Goal: Information Seeking & Learning: Learn about a topic

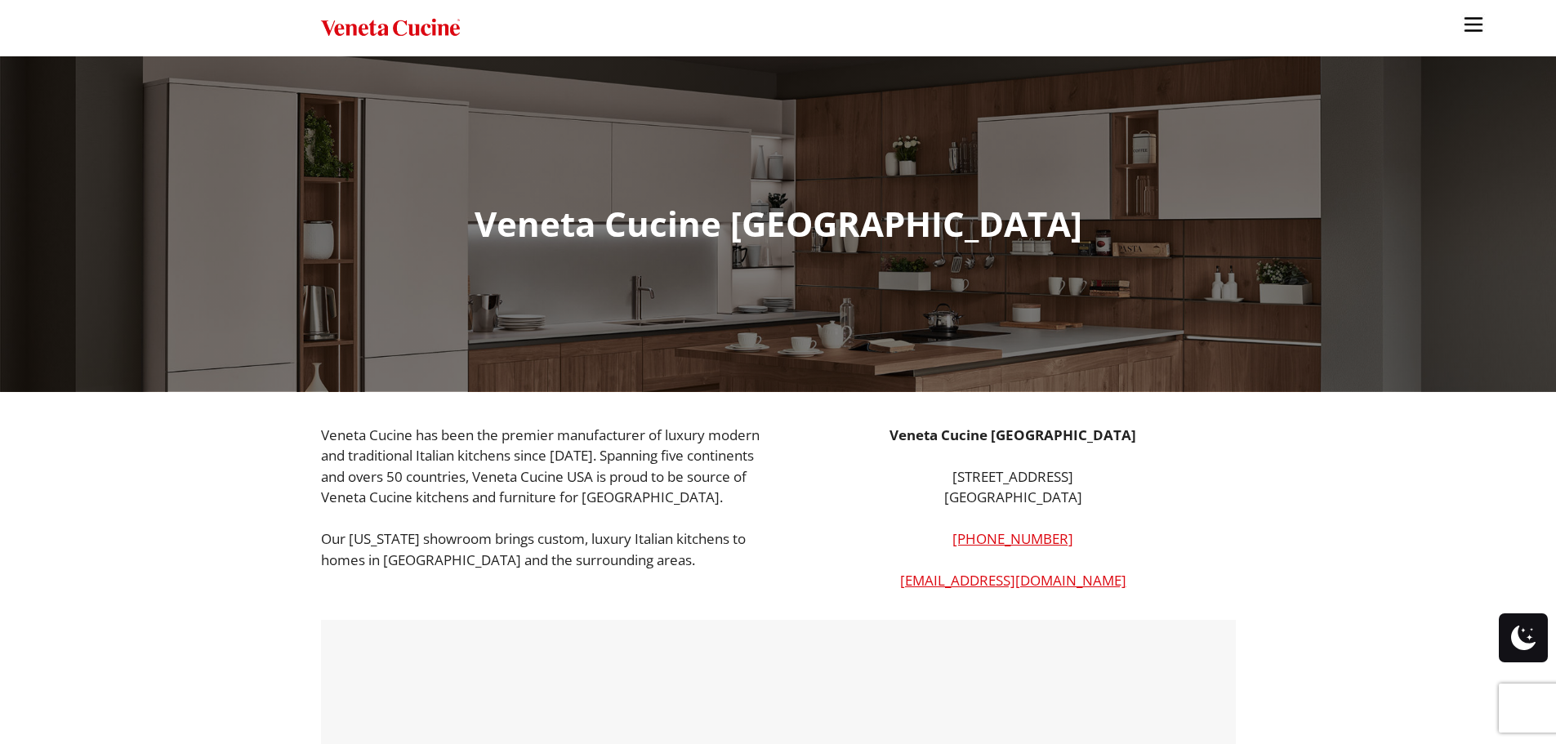
click at [1475, 25] on img "Site" at bounding box center [1474, 24] width 25 height 25
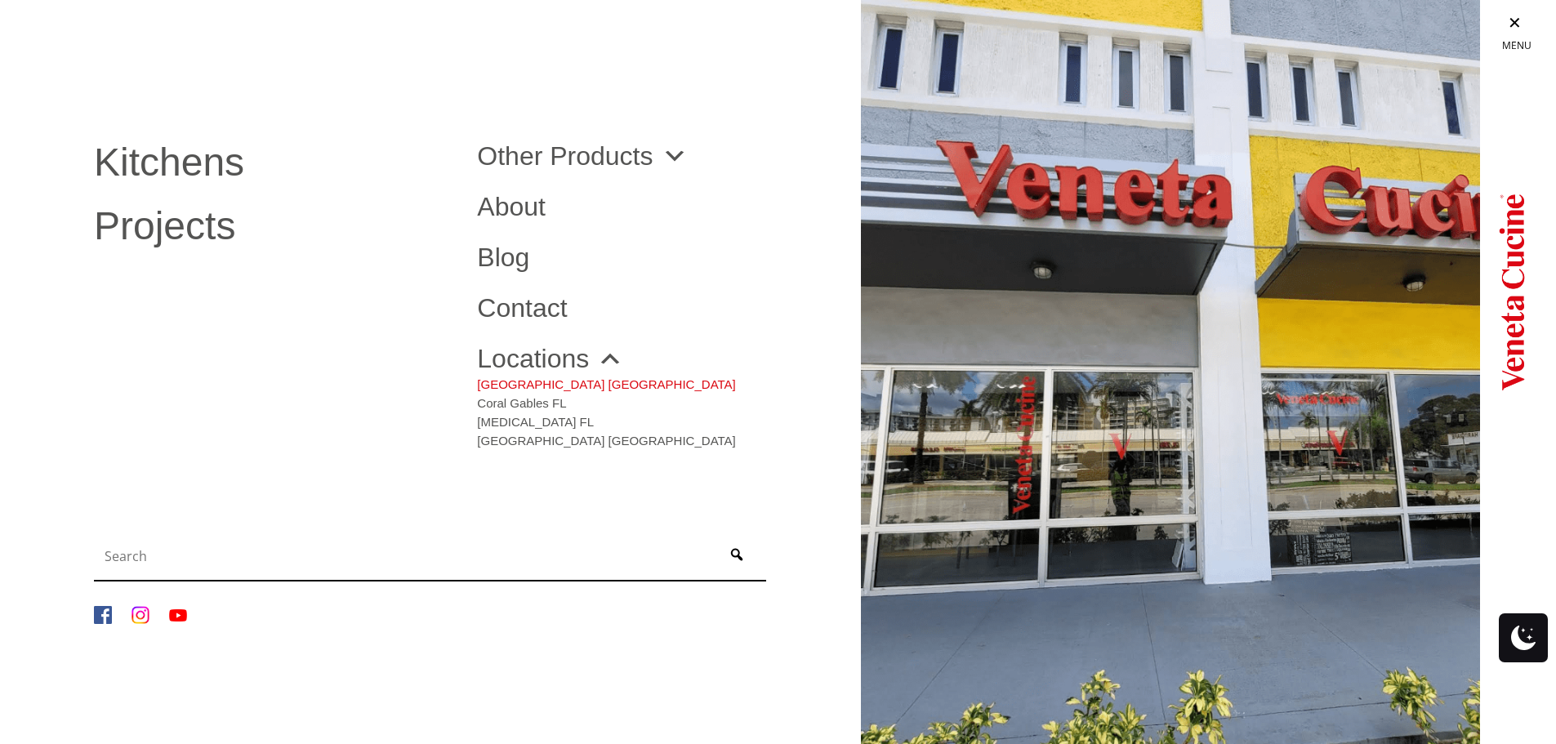
click at [529, 377] on link "[GEOGRAPHIC_DATA] [GEOGRAPHIC_DATA]" at bounding box center [606, 381] width 258 height 19
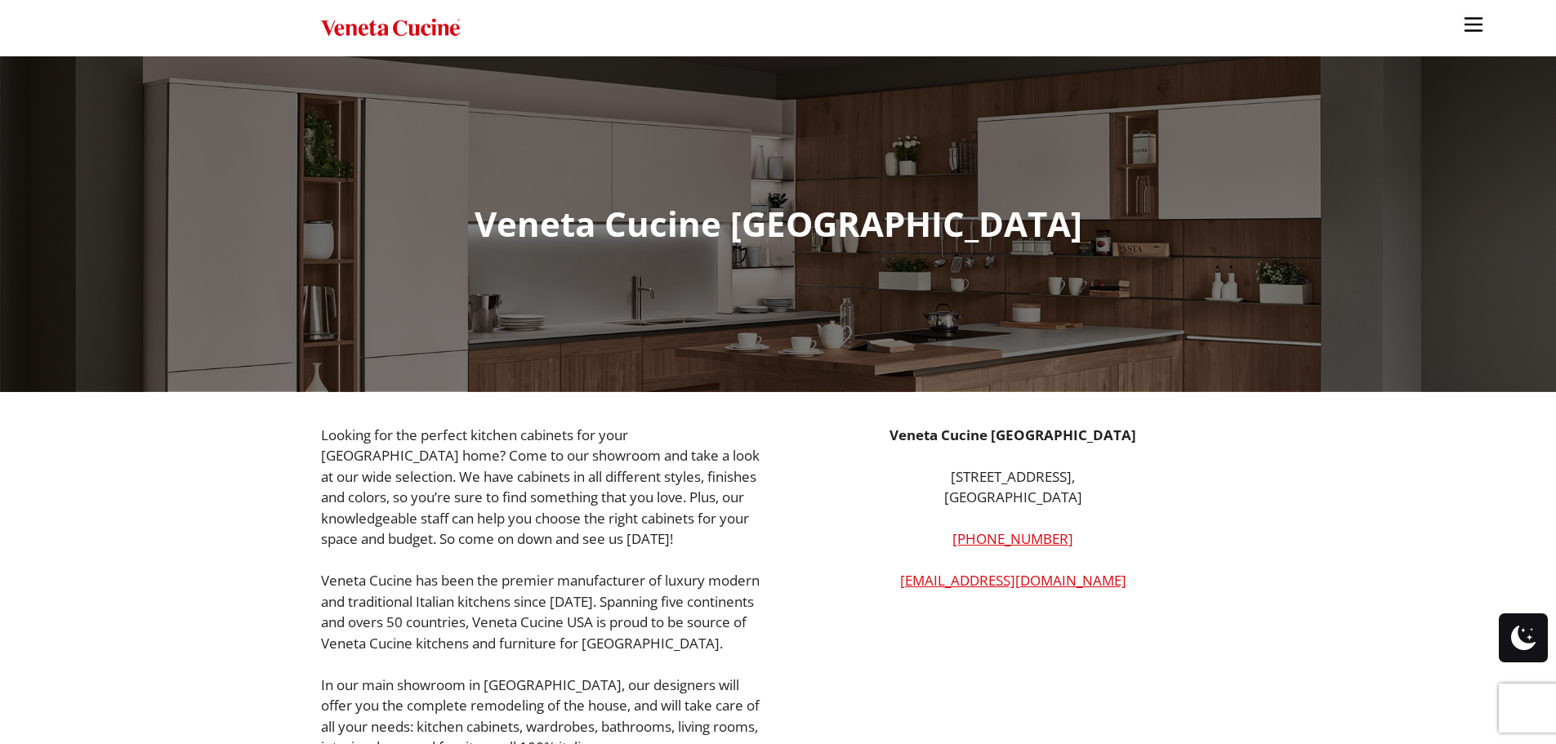
click at [1473, 21] on img "Site" at bounding box center [1474, 24] width 25 height 25
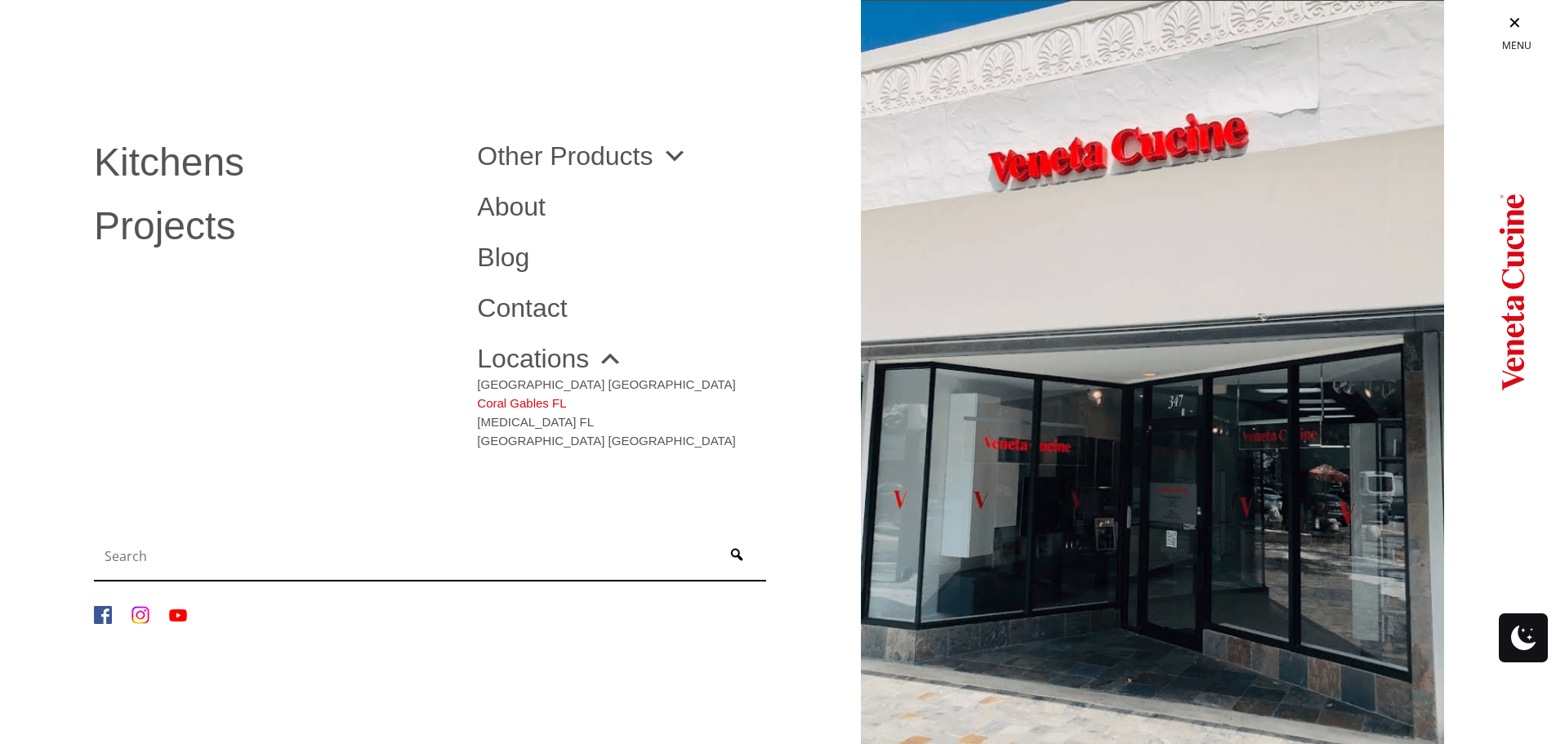
click at [516, 400] on link "Coral Gables FL" at bounding box center [606, 400] width 258 height 19
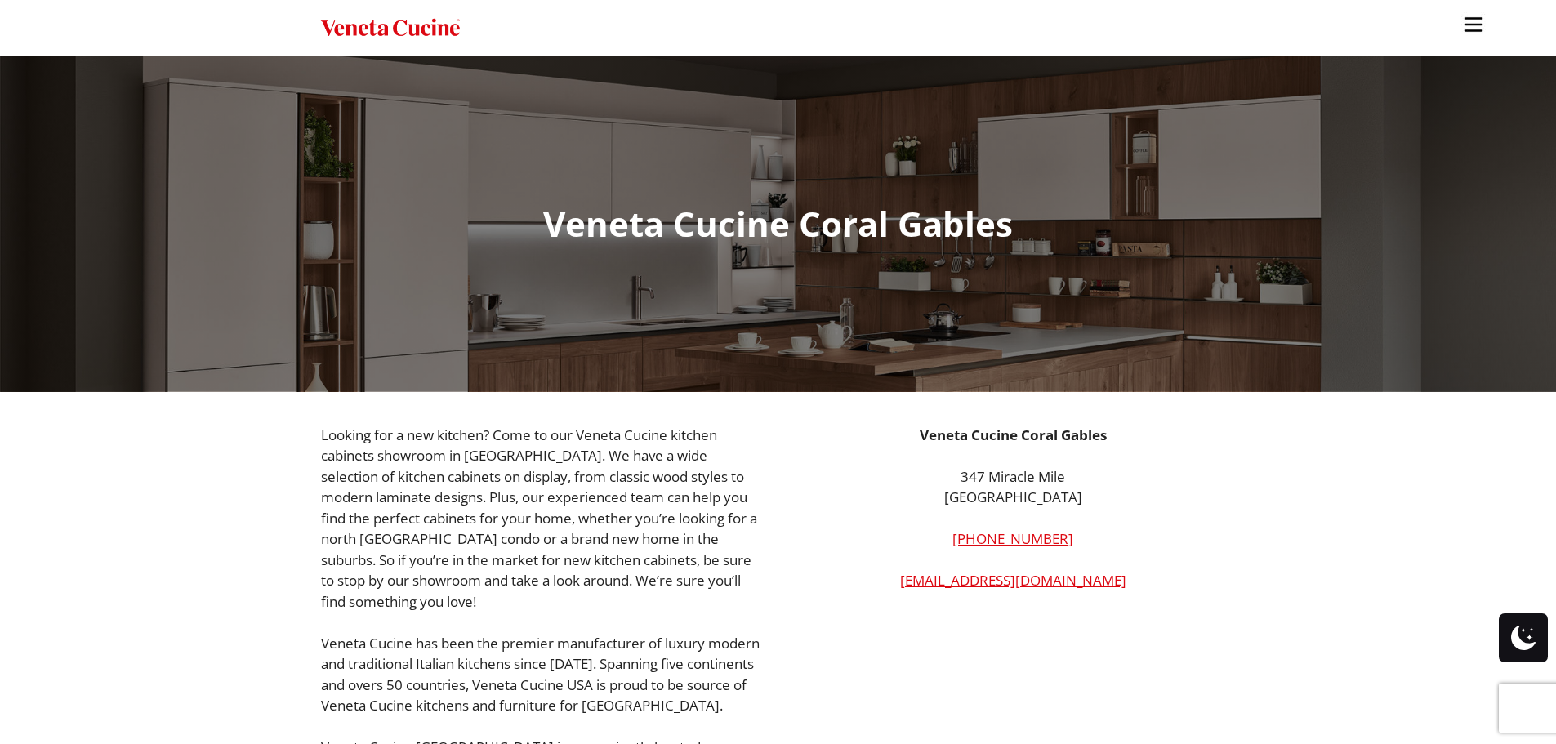
click at [1485, 22] on img "Site" at bounding box center [1474, 24] width 25 height 25
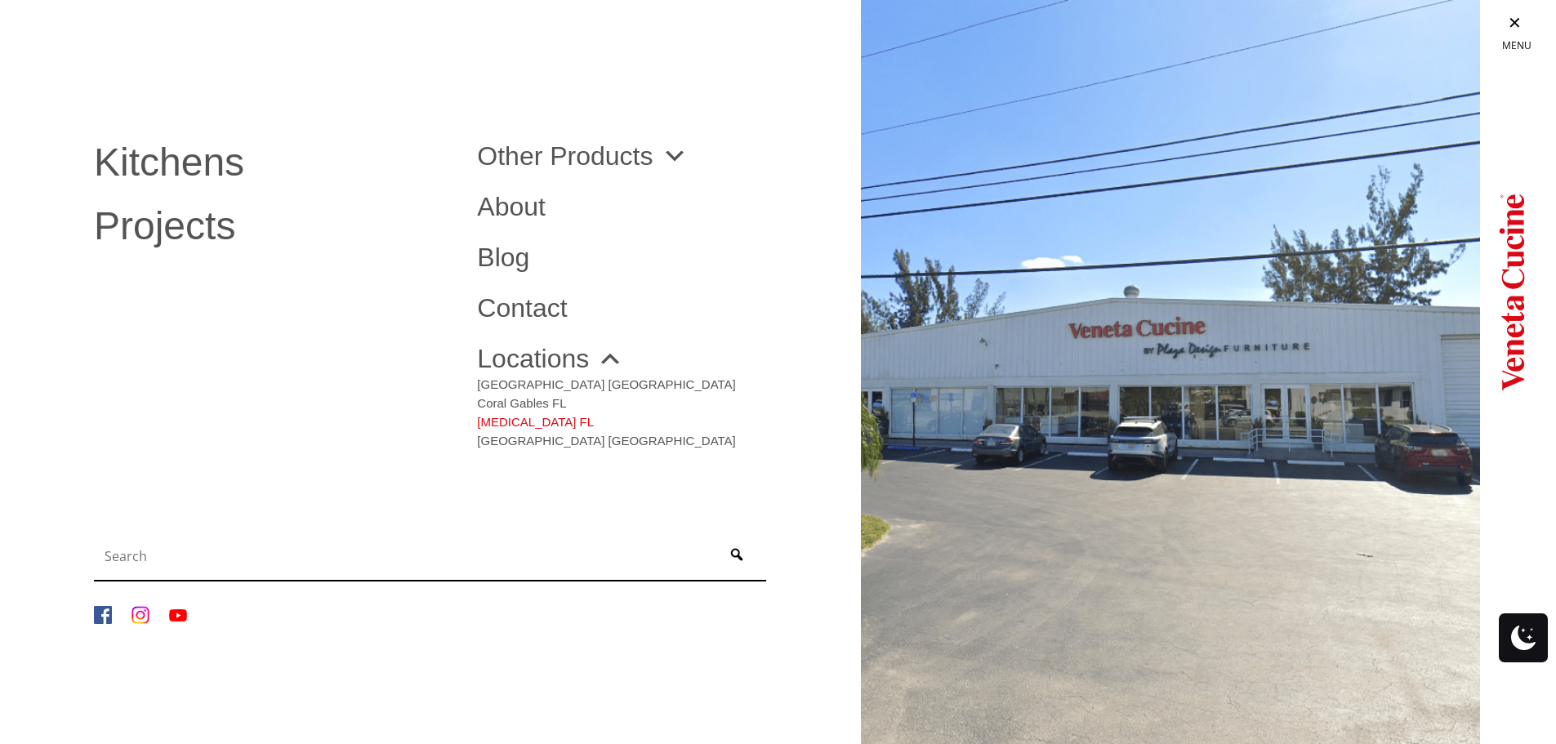
click at [502, 423] on link "[MEDICAL_DATA] FL" at bounding box center [606, 418] width 258 height 19
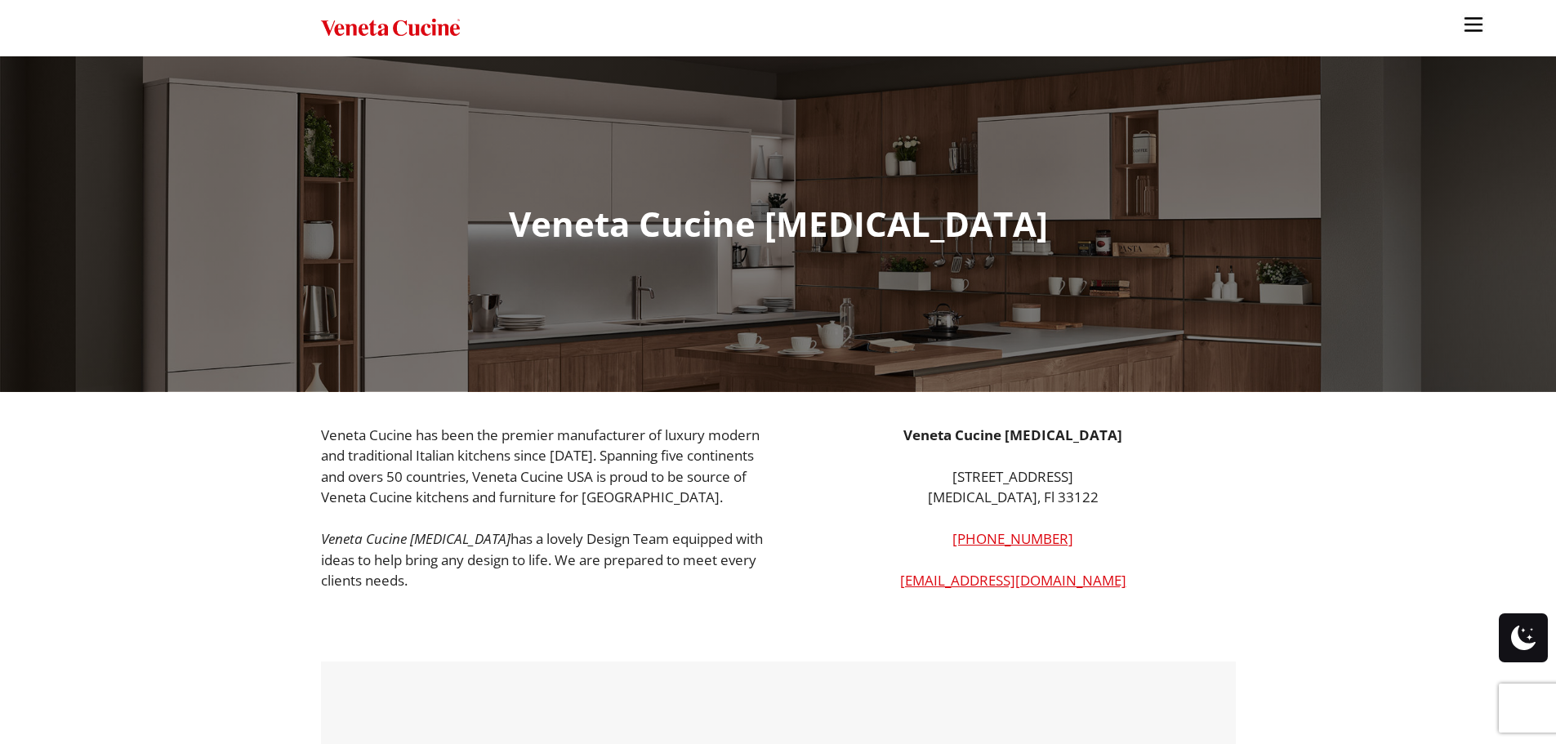
click at [1472, 22] on img "Site" at bounding box center [1474, 24] width 25 height 25
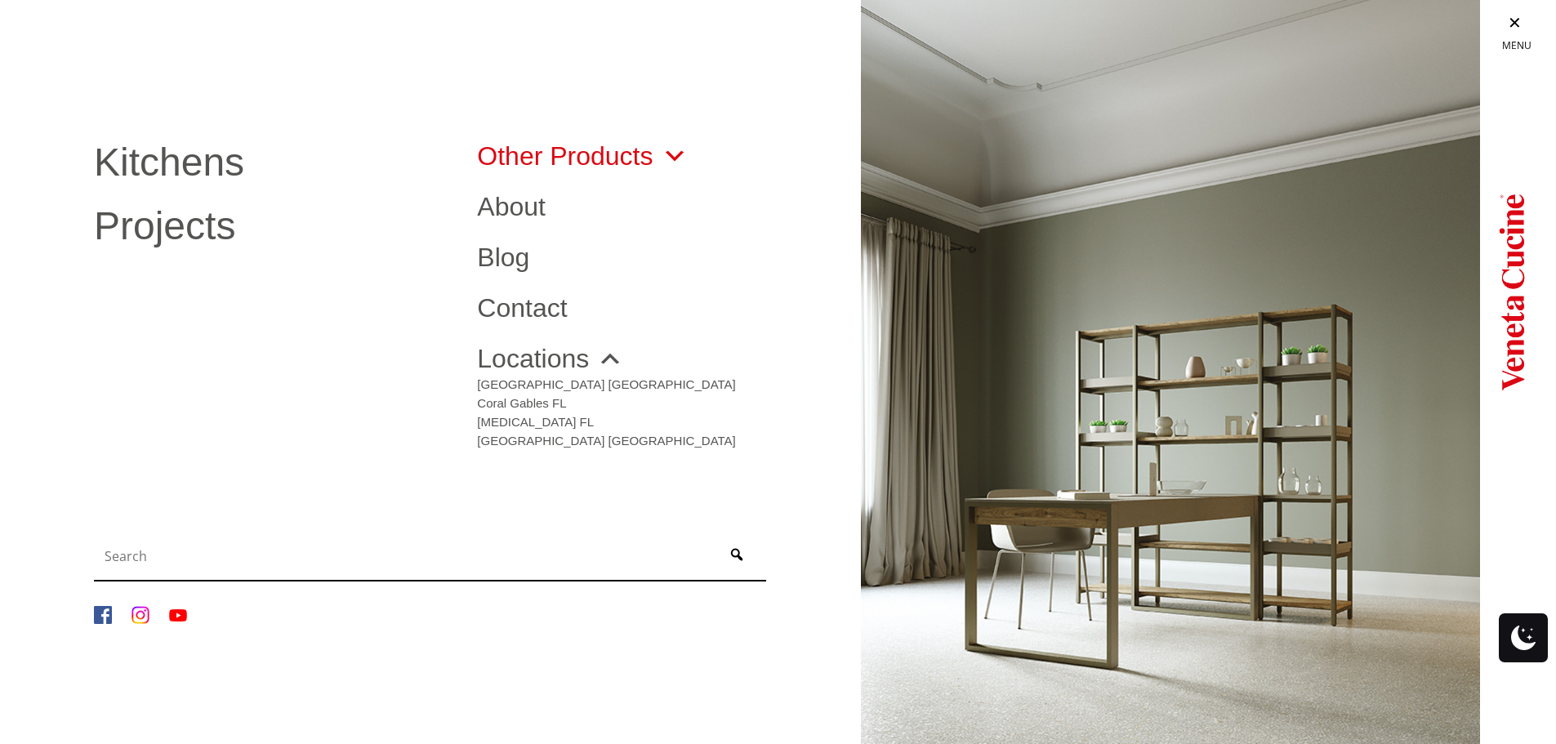
click at [563, 147] on link "Other Products" at bounding box center [582, 156] width 210 height 26
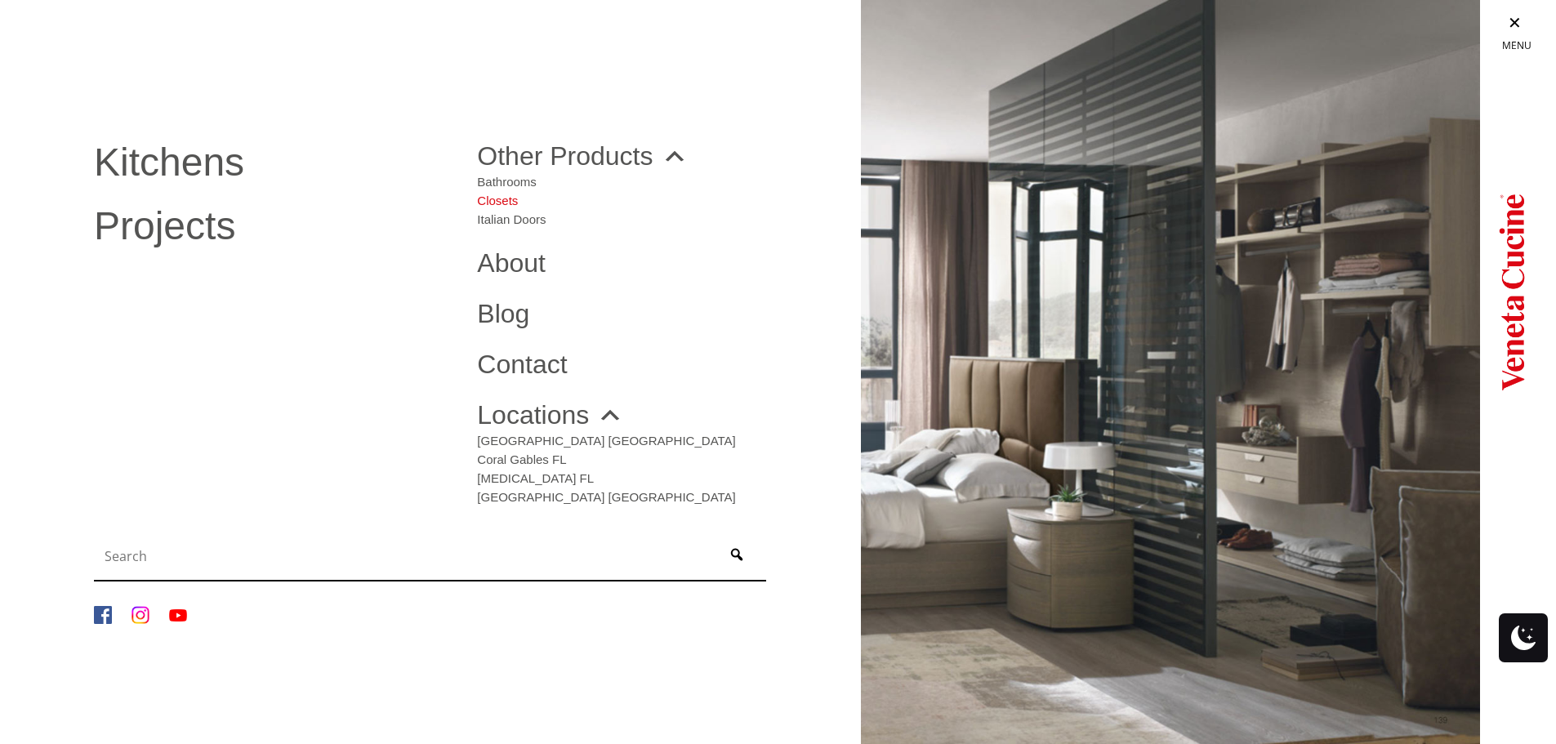
click at [510, 196] on link "Closets" at bounding box center [511, 197] width 69 height 19
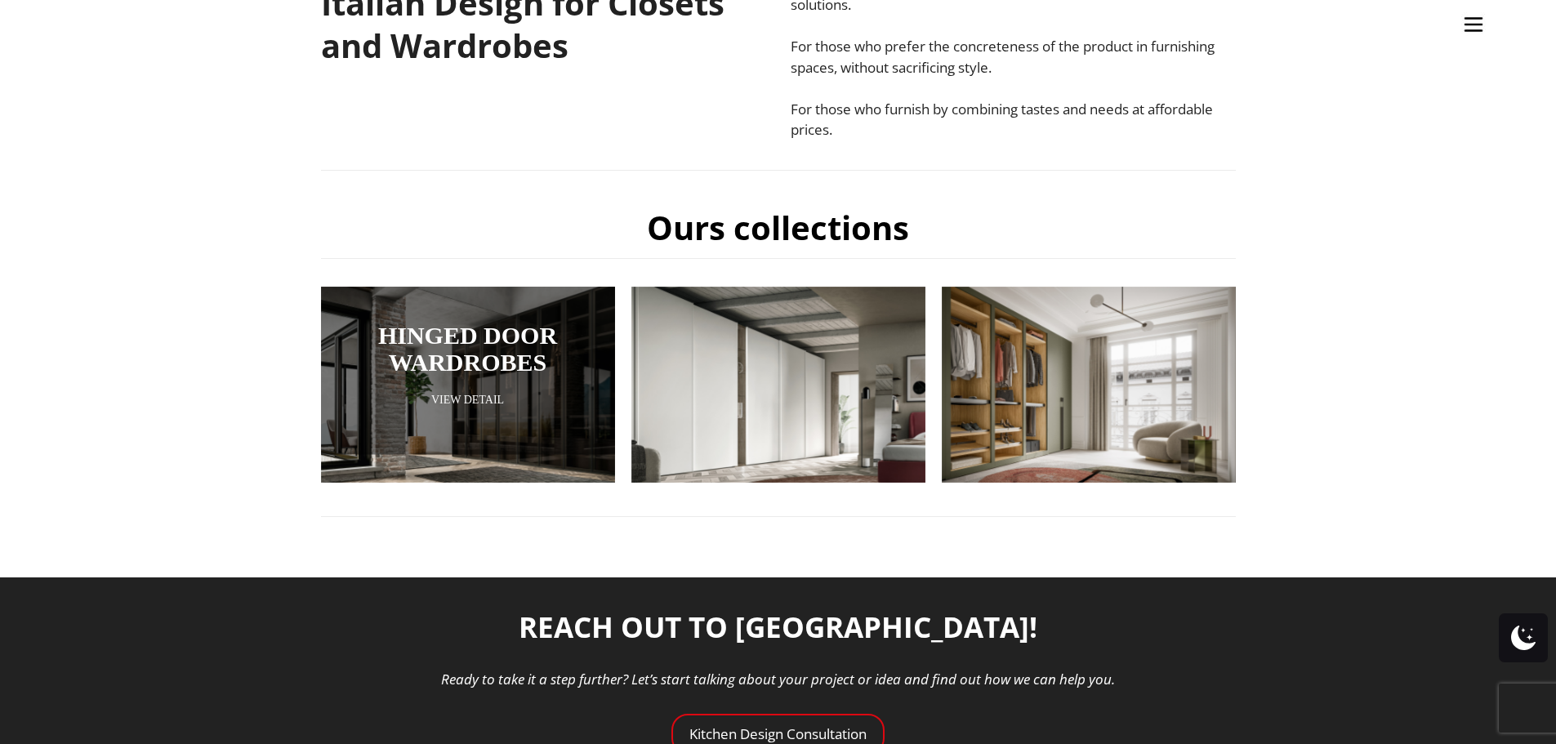
scroll to position [490, 0]
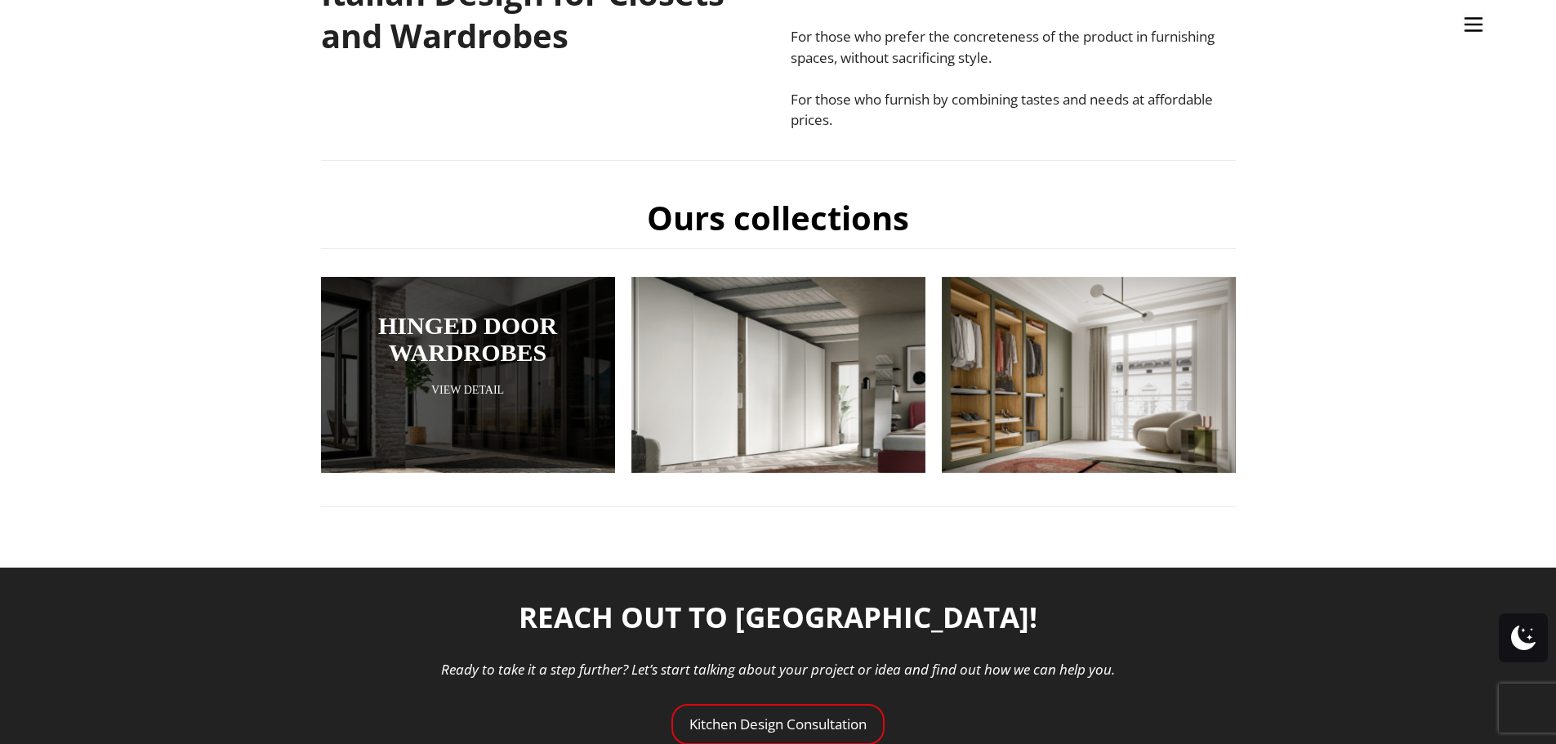
click at [497, 355] on link "Hinged Door Wardrobes" at bounding box center [468, 339] width 212 height 54
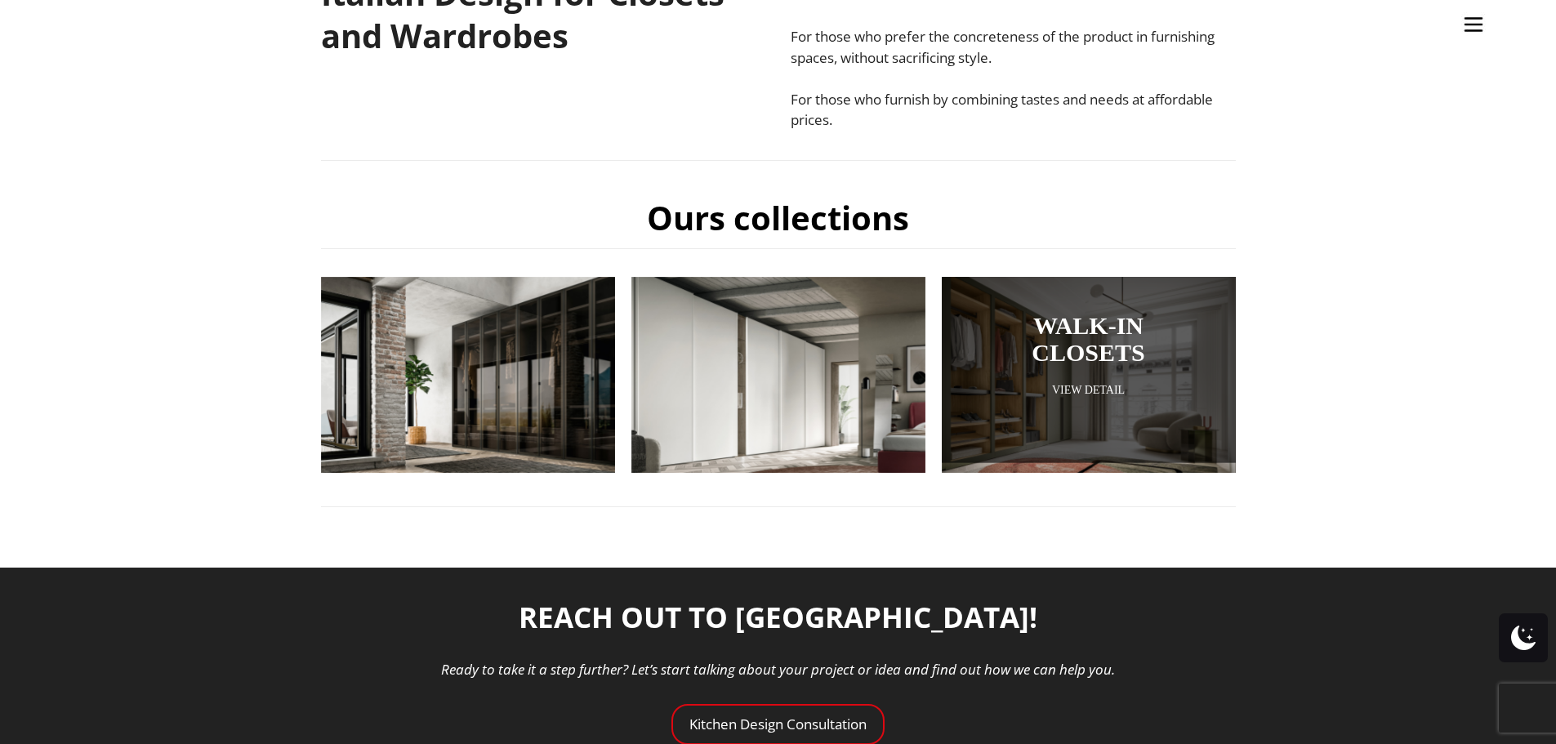
click at [1085, 435] on div at bounding box center [1089, 365] width 294 height 196
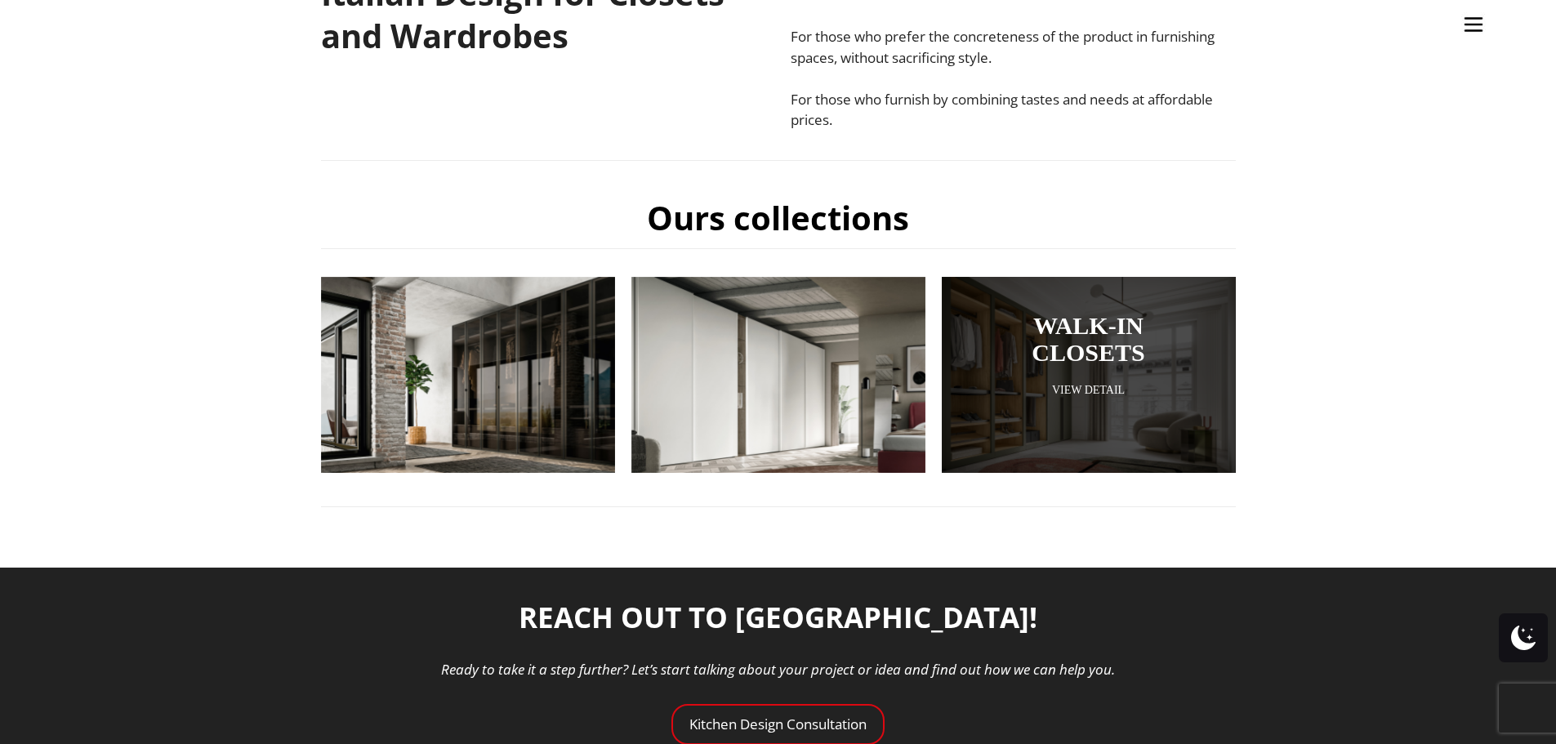
click at [1088, 395] on link "View Detail" at bounding box center [1089, 390] width 212 height 16
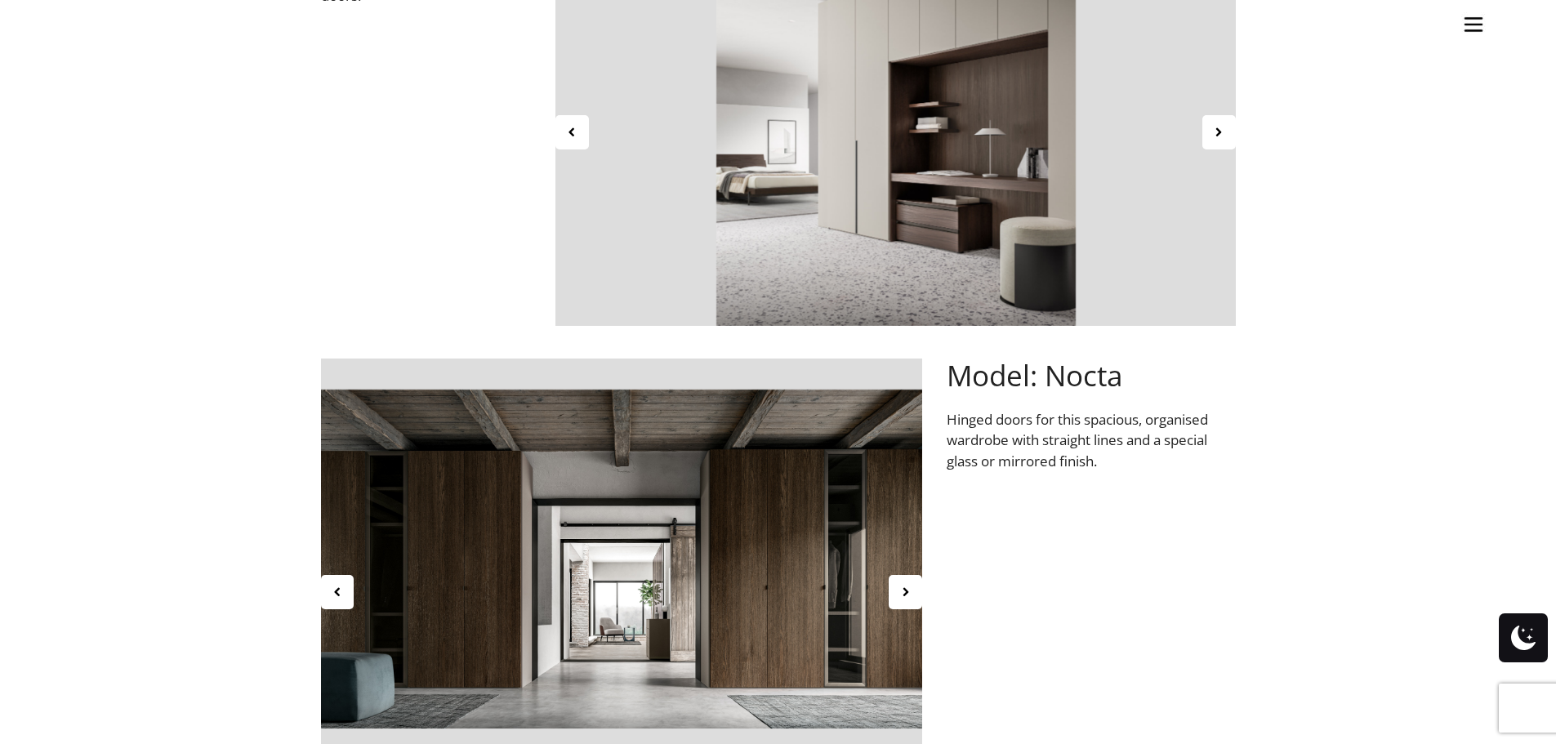
scroll to position [1471, 0]
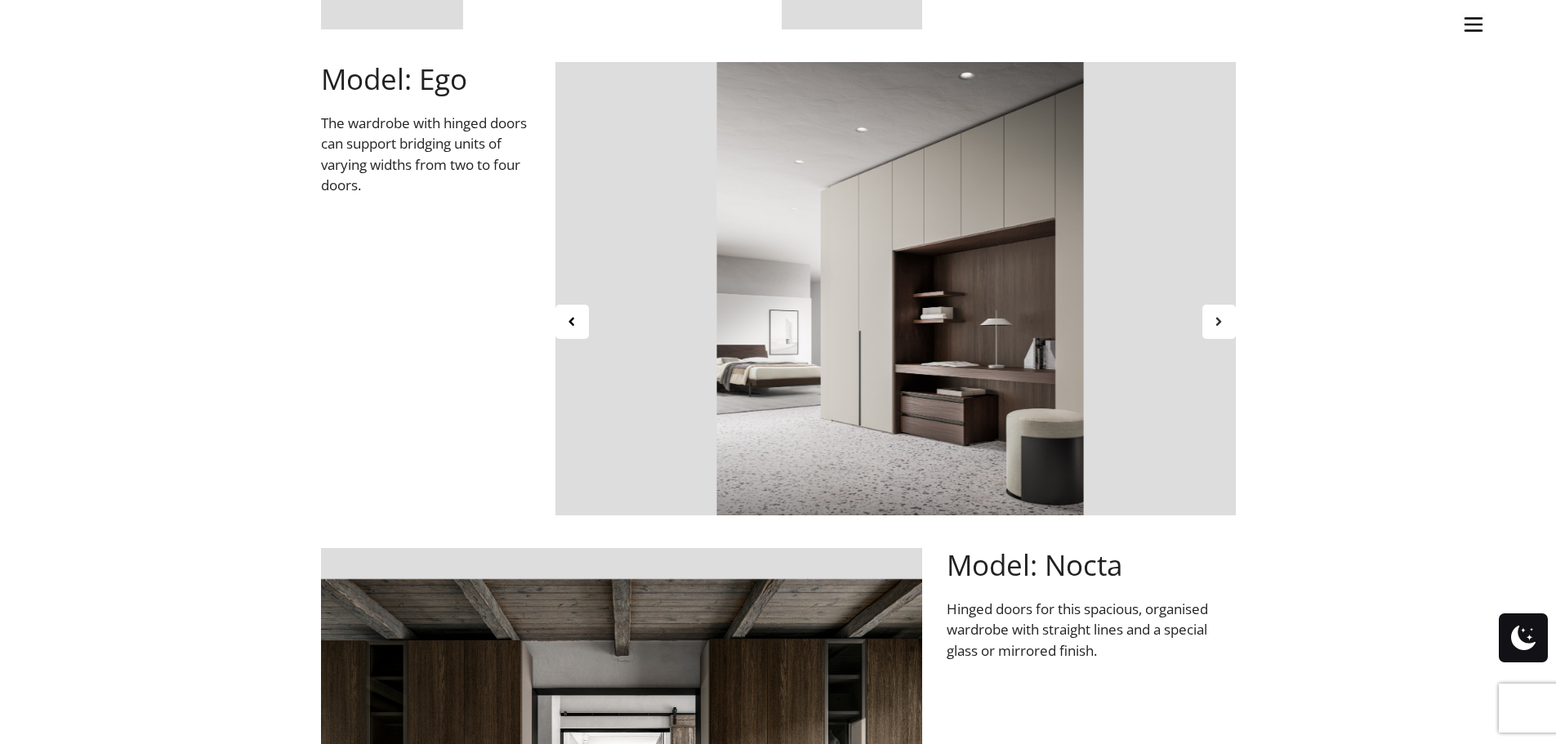
click at [1221, 309] on div at bounding box center [1219, 322] width 33 height 34
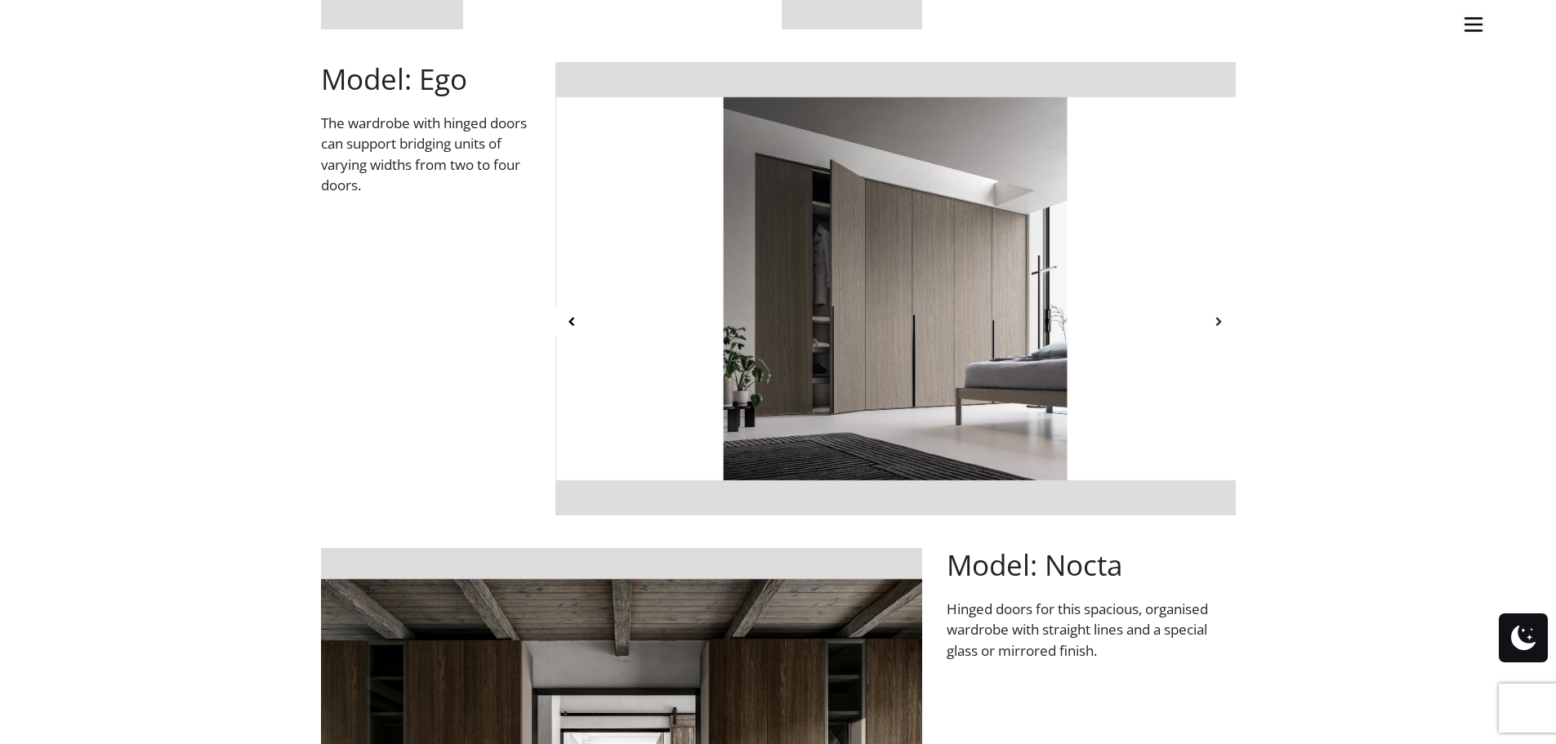
click at [1221, 309] on div at bounding box center [1219, 322] width 33 height 34
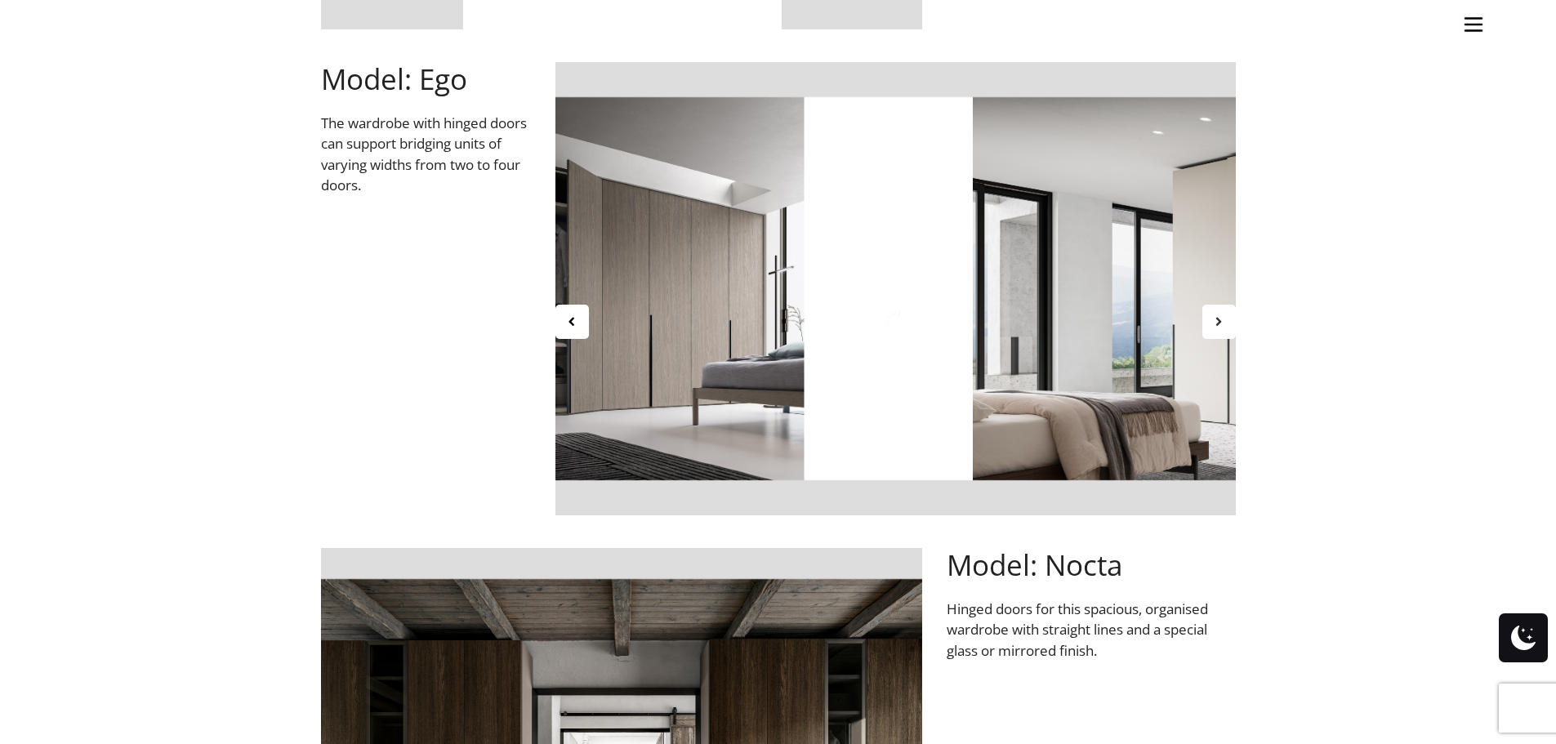
click at [1221, 309] on div at bounding box center [1219, 322] width 33 height 34
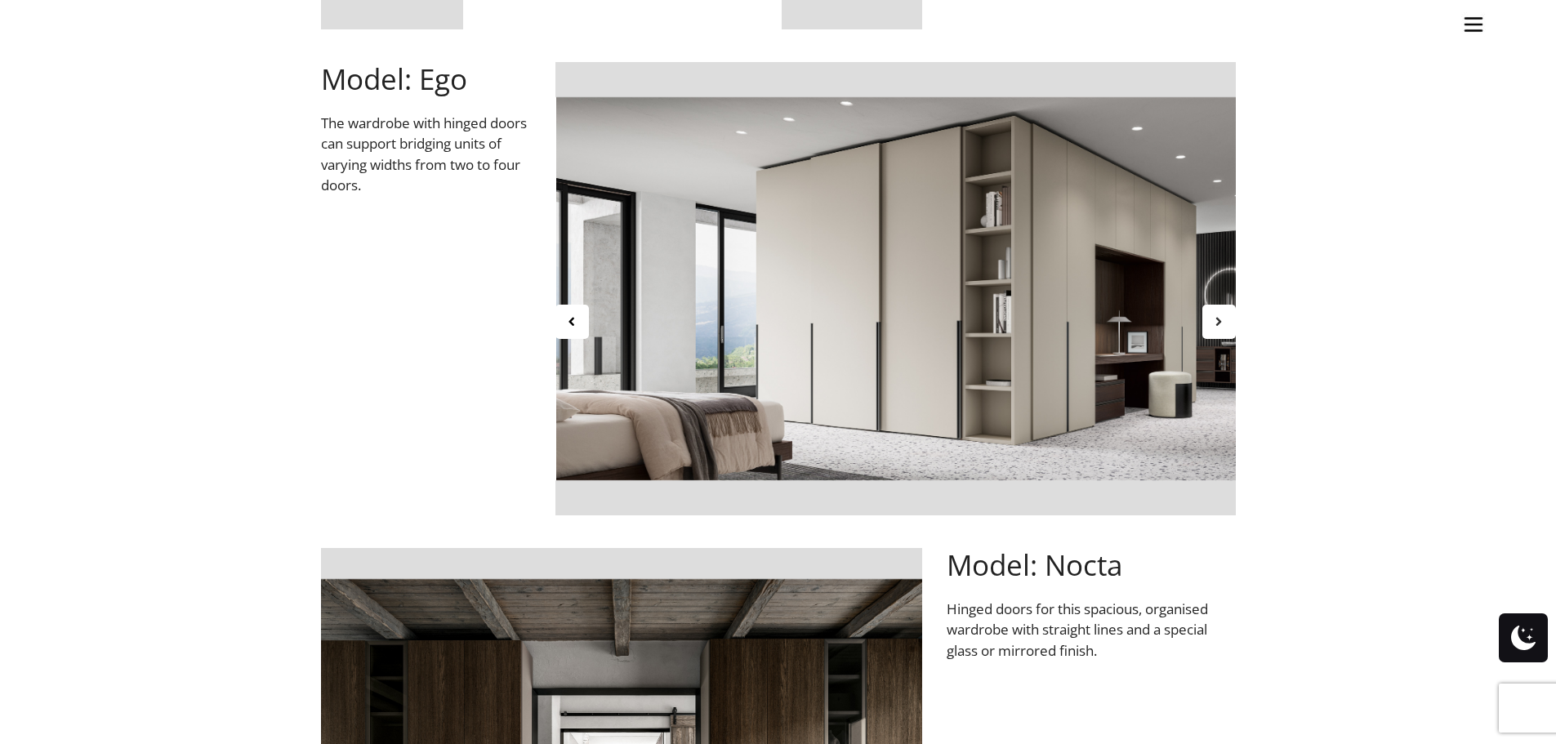
click at [1221, 309] on div at bounding box center [1219, 322] width 33 height 34
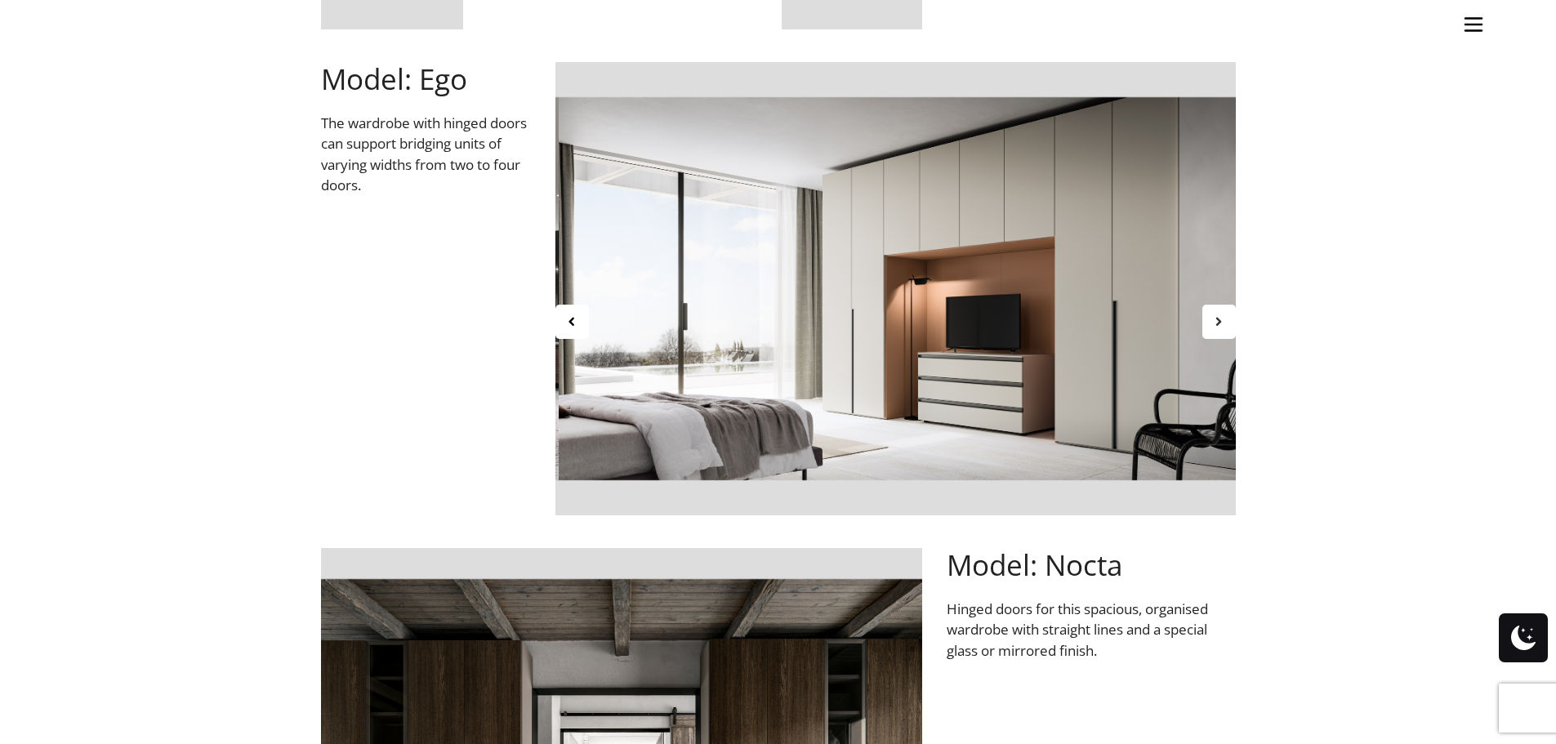
click at [1221, 309] on div at bounding box center [1219, 322] width 33 height 34
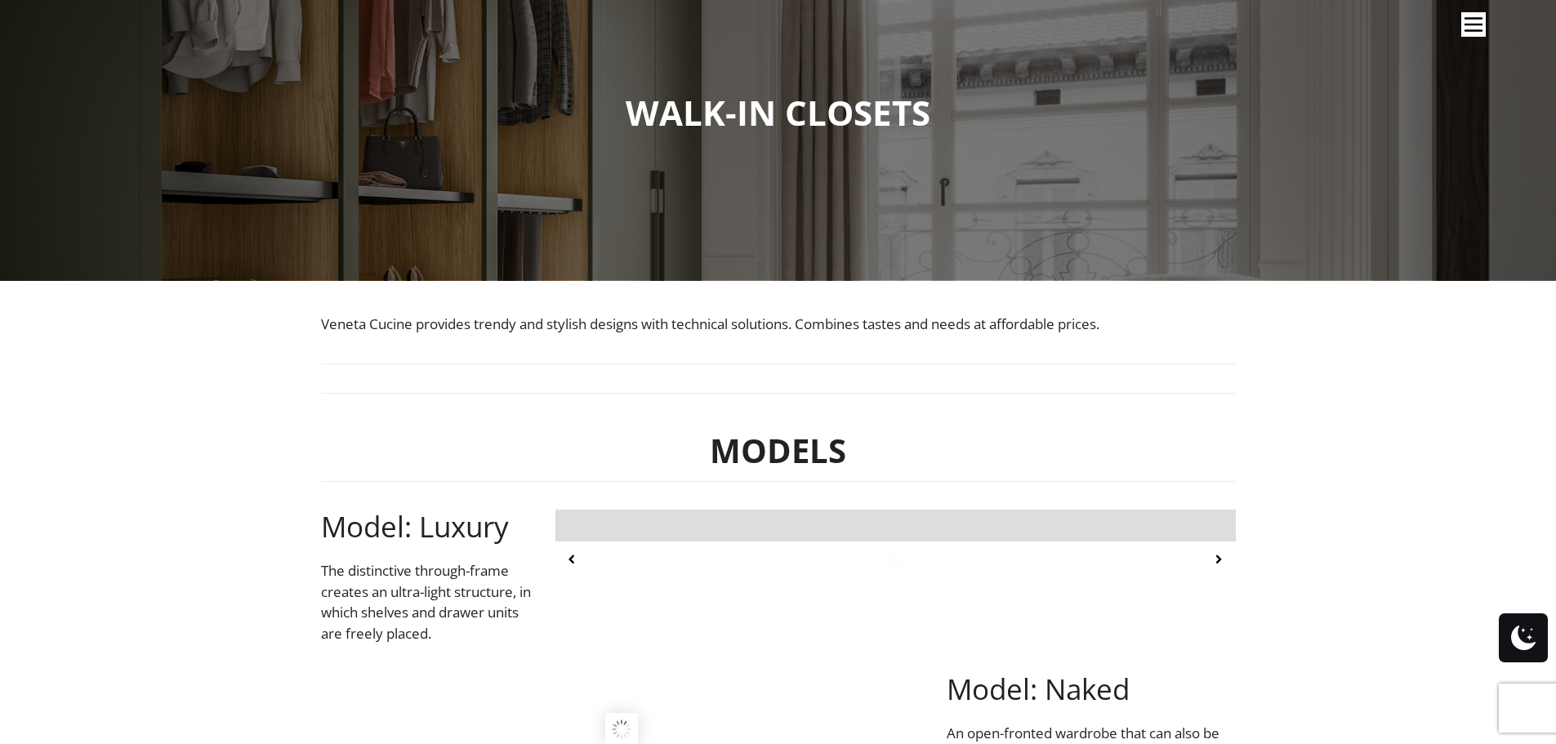
scroll to position [327, 0]
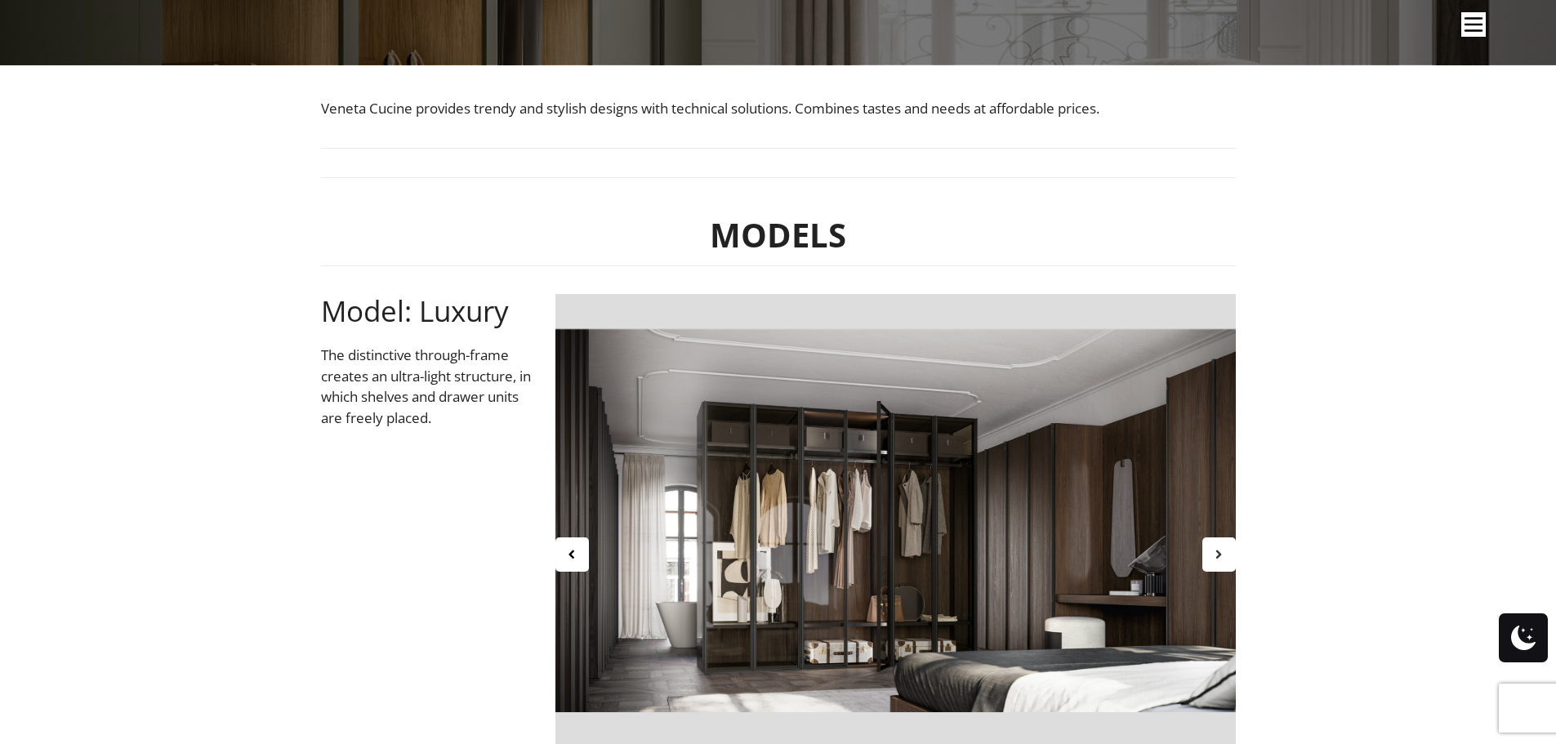
click at [1212, 558] on div at bounding box center [1219, 555] width 33 height 34
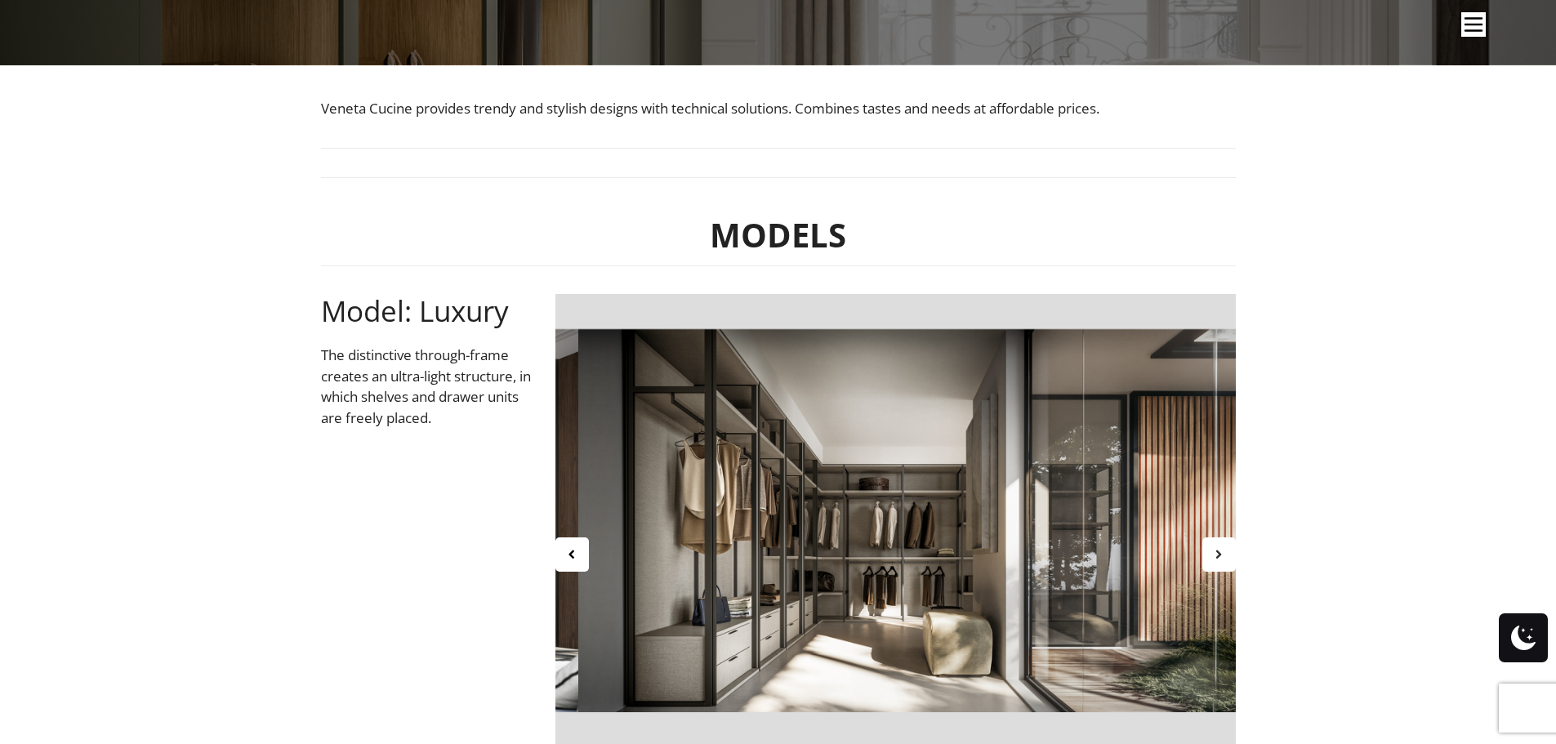
click at [1218, 556] on icon at bounding box center [1219, 554] width 14 height 14
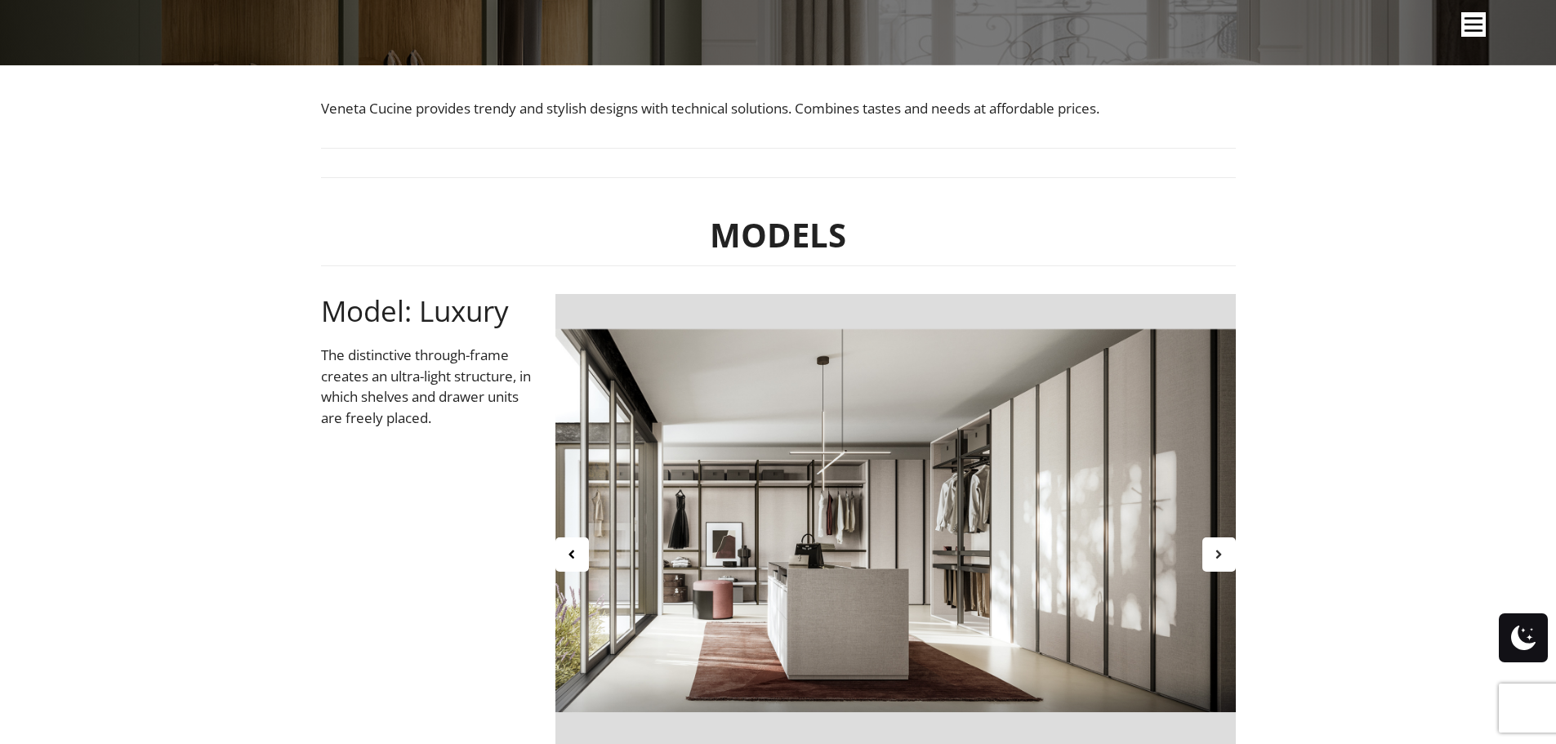
click at [1218, 556] on icon at bounding box center [1219, 554] width 14 height 14
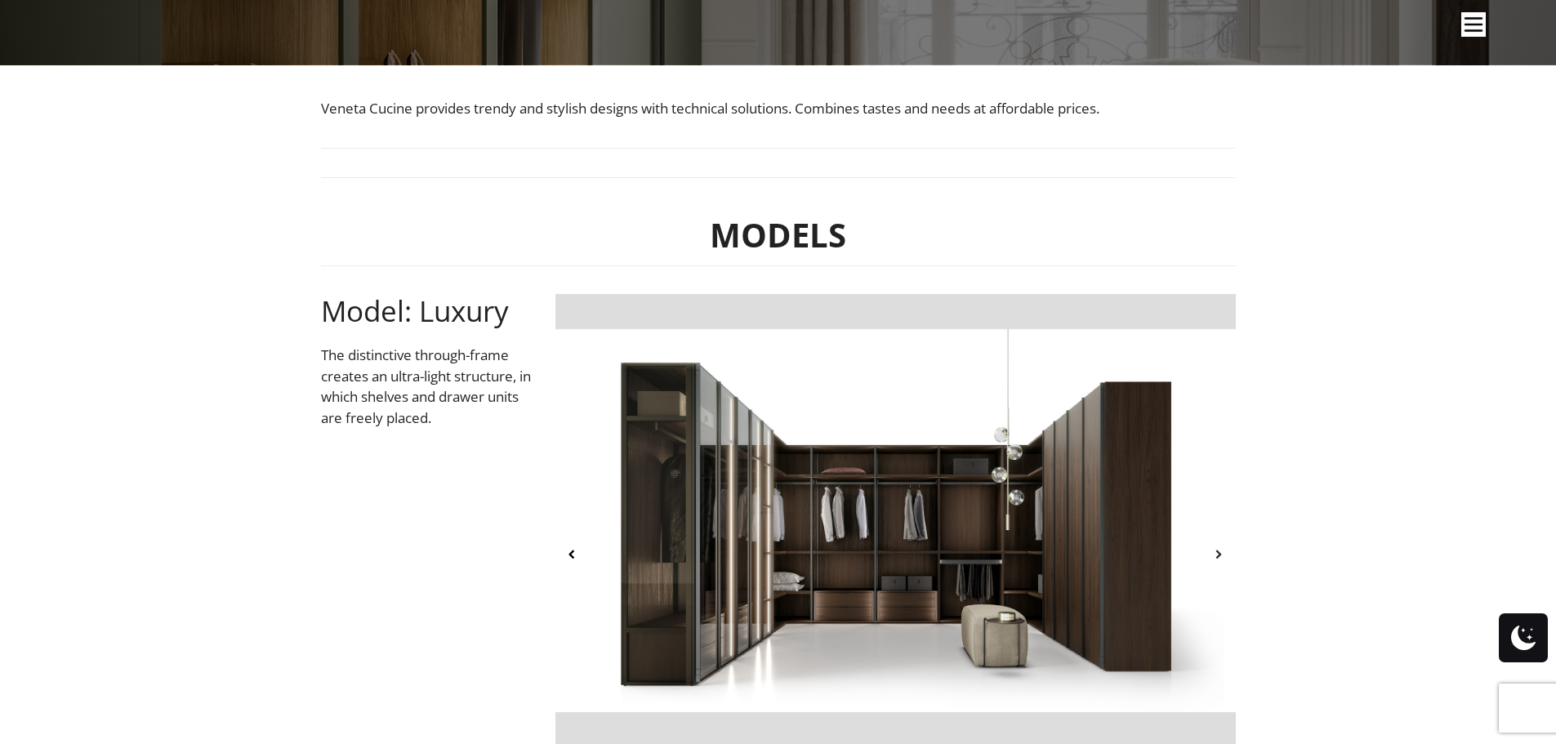
click at [1218, 556] on icon at bounding box center [1219, 554] width 14 height 14
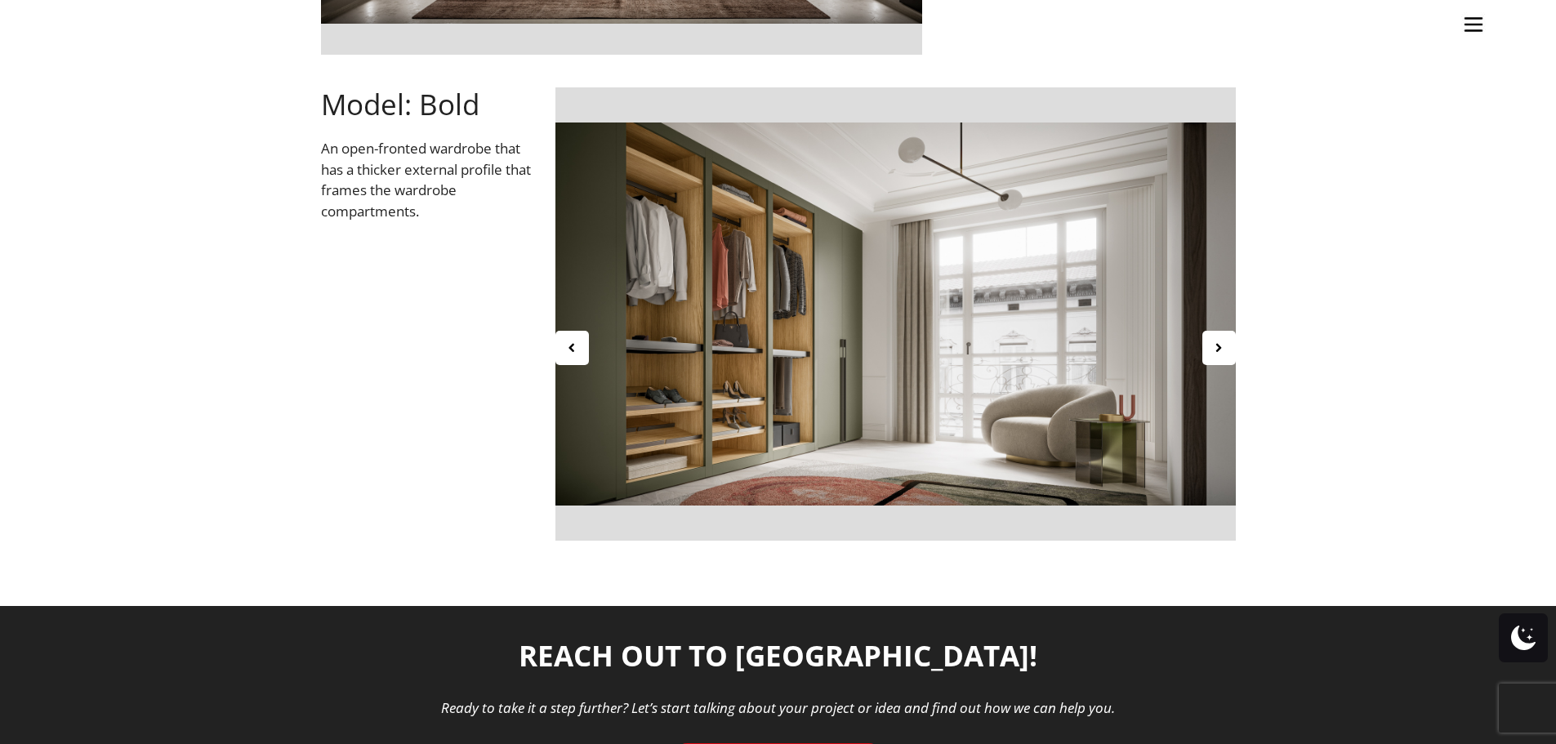
scroll to position [1471, 0]
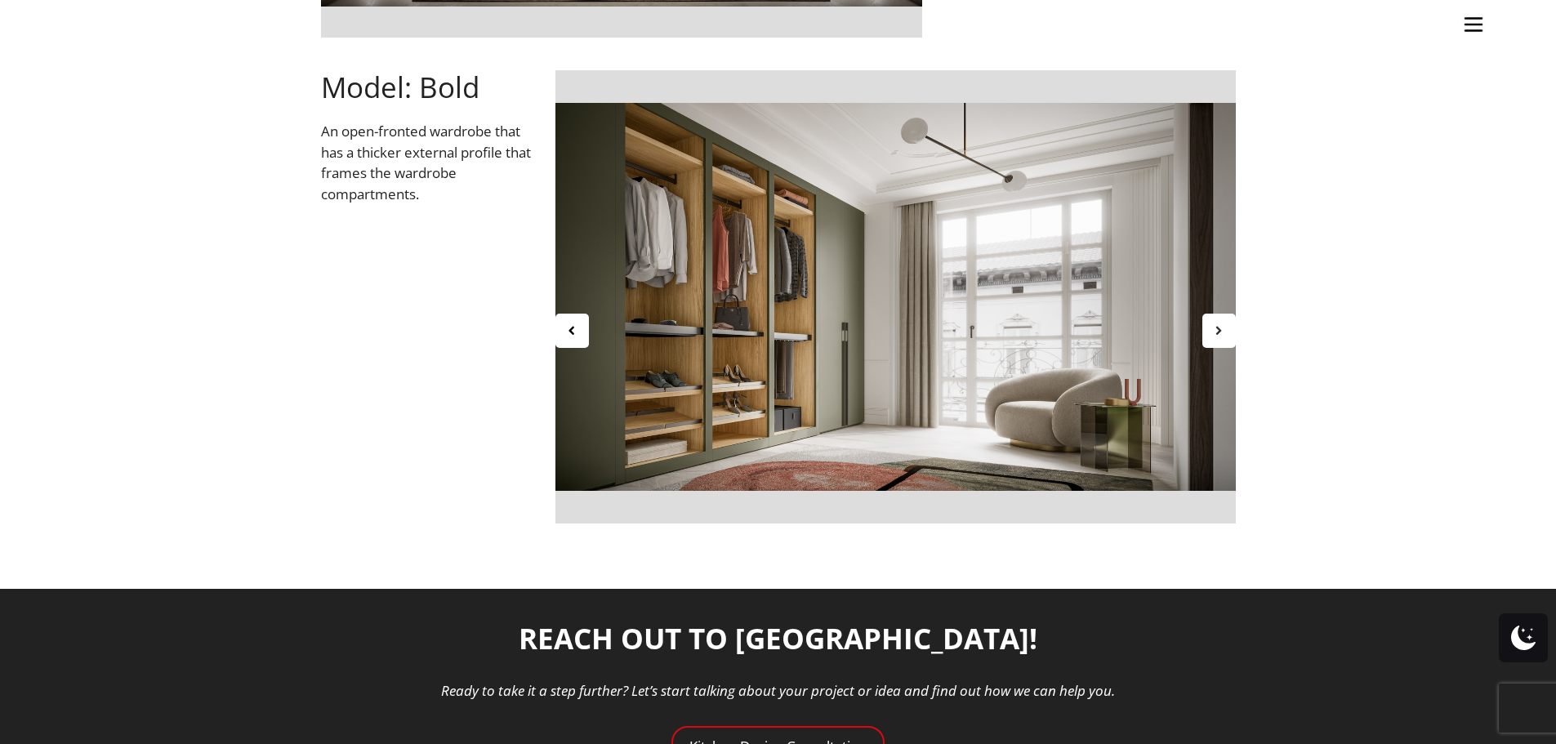
click at [1219, 332] on icon at bounding box center [1219, 331] width 14 height 14
